Goal: Communication & Community: Answer question/provide support

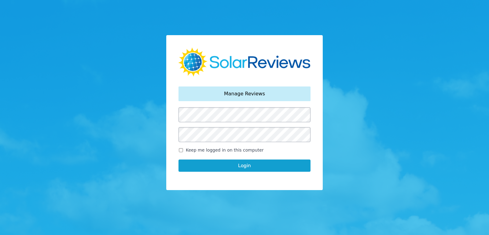
click at [179, 160] on button "Login" at bounding box center [245, 166] width 132 height 12
click at [280, 163] on button "Login" at bounding box center [245, 166] width 132 height 12
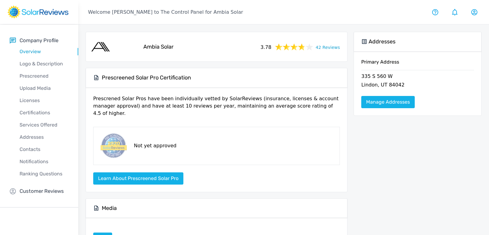
click at [54, 194] on p "Customer Reviews" at bounding box center [42, 192] width 44 height 8
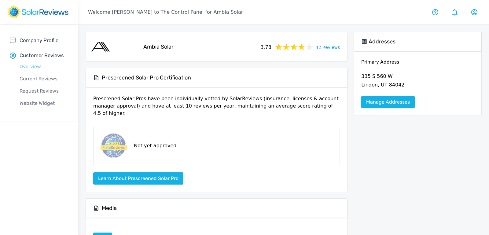
click at [27, 64] on p "Overview" at bounding box center [44, 66] width 69 height 7
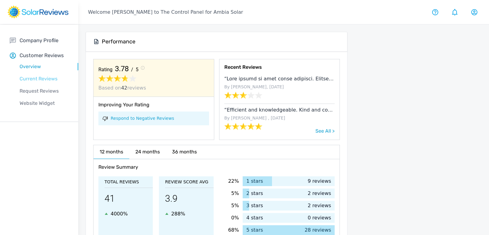
click at [47, 79] on p "Current Reviews" at bounding box center [44, 78] width 69 height 7
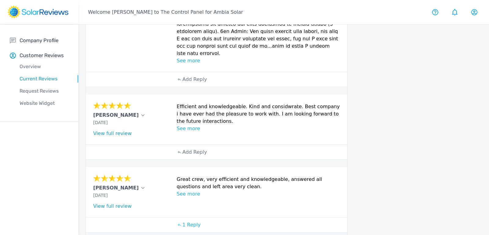
scroll to position [191, 0]
click at [245, 104] on p "Efficient and knowledgeable. Kind and considwrate. Best company i have ever had…" at bounding box center [258, 115] width 163 height 22
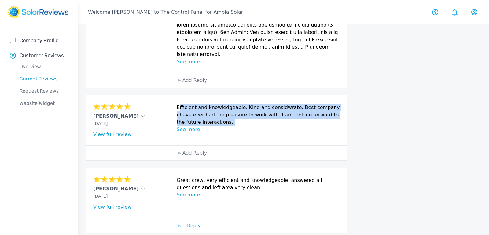
click at [245, 104] on p "Efficient and knowledgeable. Kind and considwrate. Best company i have ever had…" at bounding box center [258, 115] width 163 height 22
copy div "Efficient and knowledgeable. Kind and considwrate. Best company i have ever had…"
click at [114, 132] on link "View full review" at bounding box center [112, 135] width 39 height 6
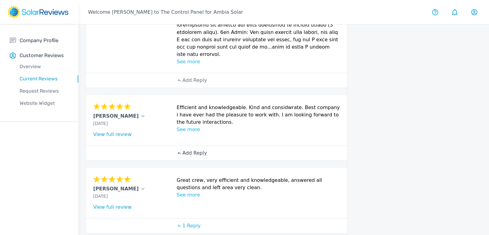
click at [195, 150] on p "Add Reply" at bounding box center [195, 153] width 24 height 7
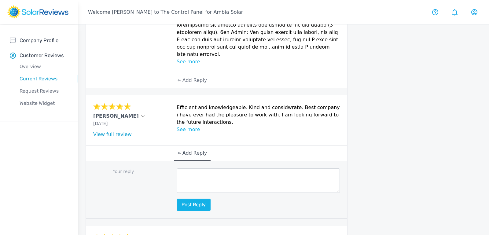
click at [207, 169] on textarea at bounding box center [258, 181] width 163 height 24
paste textarea "Thank you for the incredible review! We’re so glad our team’s efficiency, exper…"
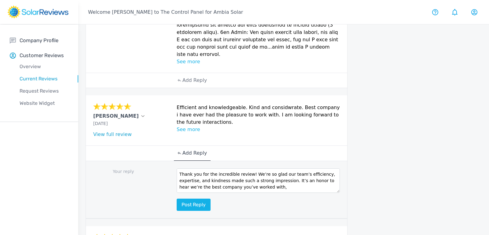
click at [248, 169] on textarea "Thank you for the incredible review! We’re so glad our team’s efficiency, exper…" at bounding box center [258, 181] width 163 height 24
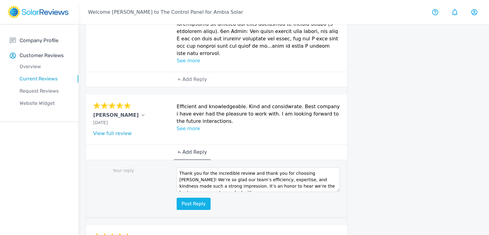
click at [332, 170] on textarea "Thank you for the incredible review and thank you for choosing [PERSON_NAME]! W…" at bounding box center [258, 180] width 163 height 24
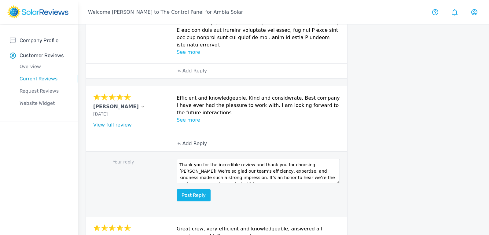
scroll to position [200, 0]
type textarea "Thank you for the incredible review and thank you for choosing [PERSON_NAME]! W…"
click at [194, 190] on button "Post reply" at bounding box center [194, 196] width 34 height 12
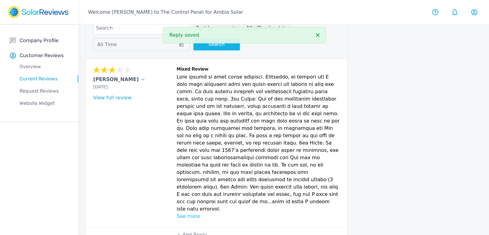
scroll to position [38, 0]
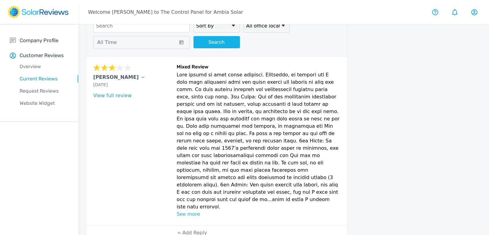
click at [119, 97] on div "View full review" at bounding box center [133, 95] width 80 height 7
click at [119, 96] on link "View full review" at bounding box center [112, 96] width 39 height 6
drag, startPoint x: 177, startPoint y: 72, endPoint x: 218, endPoint y: 193, distance: 128.1
click at [218, 193] on p at bounding box center [258, 141] width 163 height 140
copy p "This review is with mixed emotions. Initially, my husband and I were very impre…"
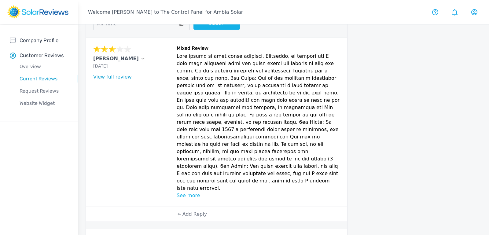
scroll to position [56, 0]
click at [188, 193] on p "See more" at bounding box center [258, 196] width 163 height 7
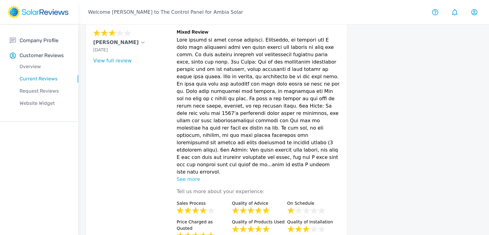
scroll to position [73, 0]
click at [114, 43] on div "[PERSON_NAME]" at bounding box center [133, 42] width 80 height 7
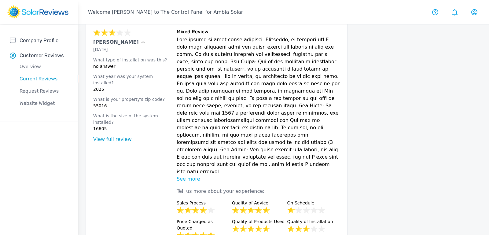
click at [100, 103] on p "55016" at bounding box center [133, 106] width 80 height 6
copy p "55016"
drag, startPoint x: 176, startPoint y: 37, endPoint x: 220, endPoint y: 154, distance: 124.6
click at [220, 154] on div "[PERSON_NAME] [DATE] What type of installation was this? no answer What year wa…" at bounding box center [217, 150] width 262 height 259
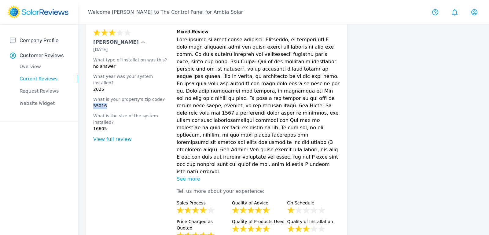
copy p "This review is with mixed emotions. Initially, my husband and I were very impre…"
click at [294, 159] on p at bounding box center [258, 106] width 163 height 140
drag, startPoint x: 177, startPoint y: 39, endPoint x: 214, endPoint y: 155, distance: 122.6
click at [214, 155] on p at bounding box center [258, 106] width 163 height 140
copy p "This review is with mixed emotions. Initially, my husband and I were very impre…"
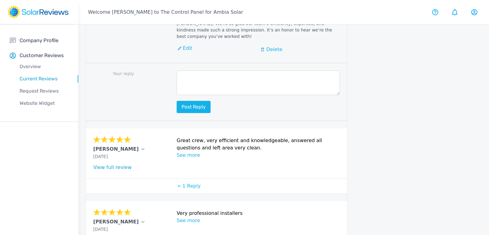
scroll to position [441, 0]
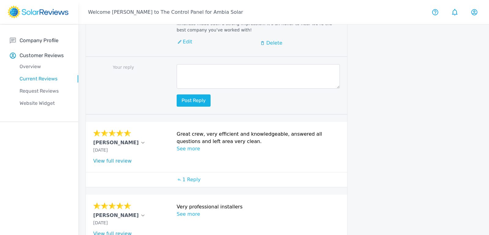
click at [125, 139] on div "[PERSON_NAME]" at bounding box center [133, 142] width 80 height 7
